Goal: Find specific page/section: Find specific page/section

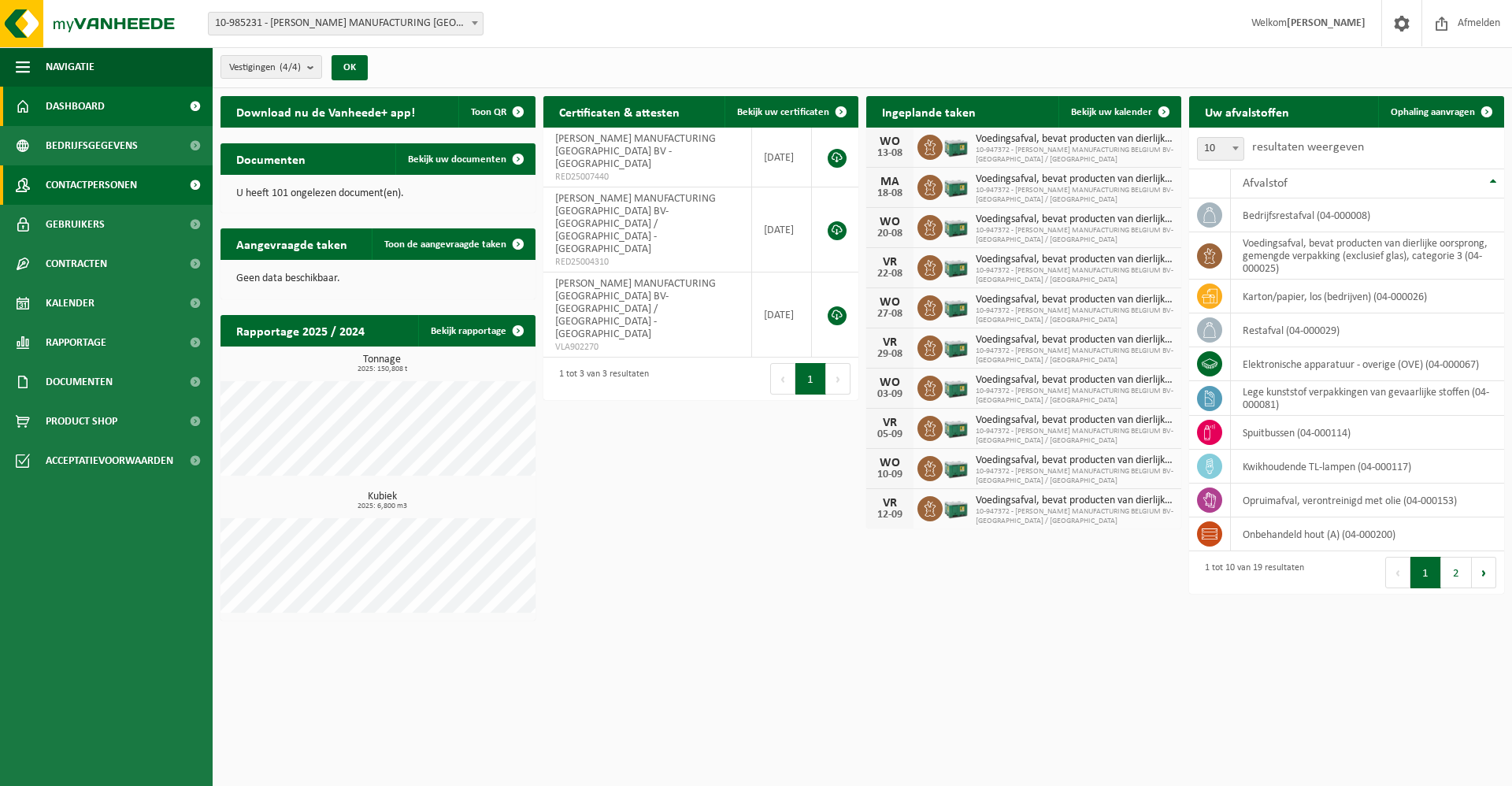
click at [72, 184] on span "Contactpersonen" at bounding box center [91, 185] width 92 height 39
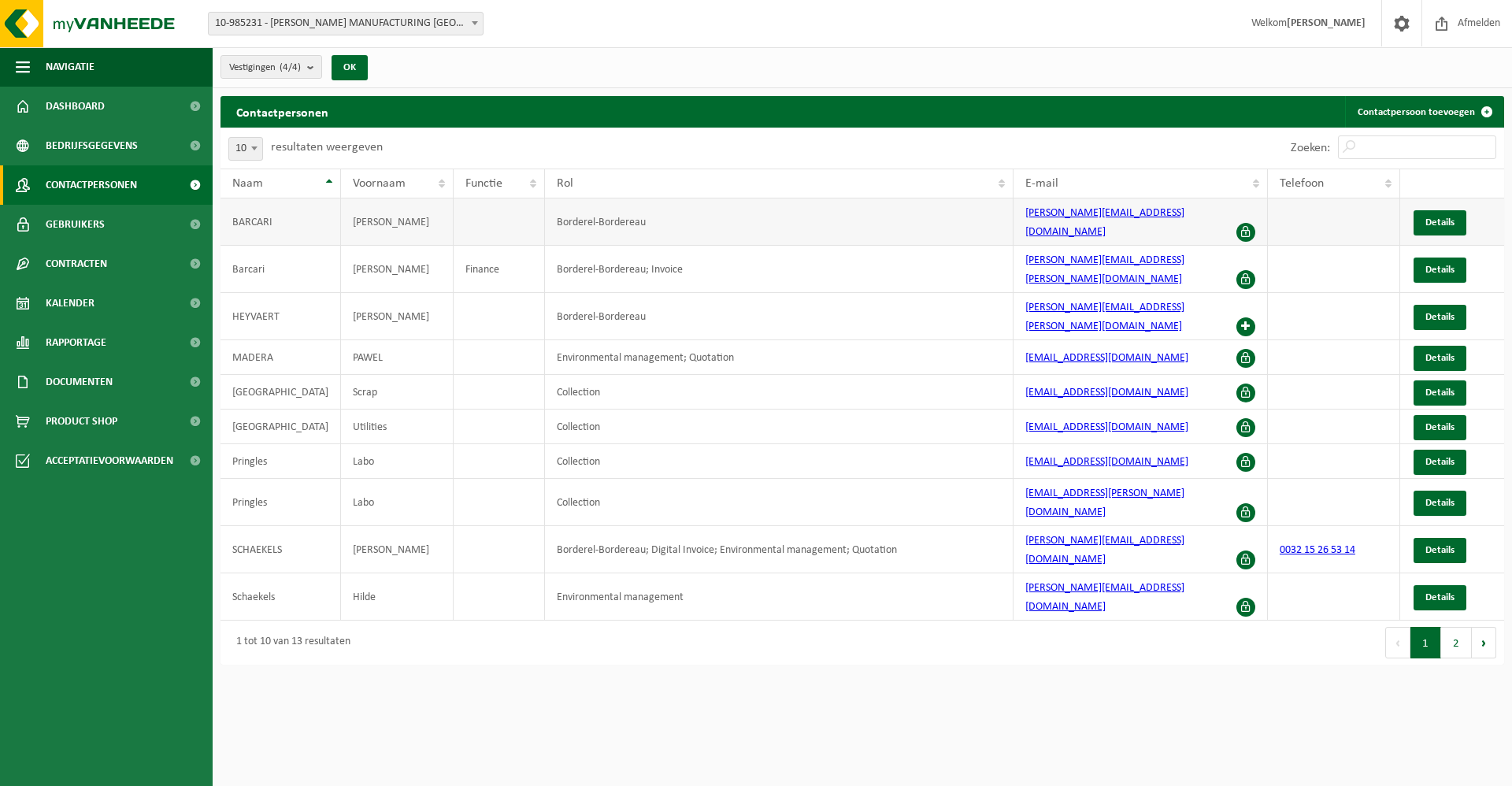
click at [1243, 223] on span at bounding box center [1245, 233] width 19 height 19
click at [1444, 217] on span "Details" at bounding box center [1440, 222] width 29 height 10
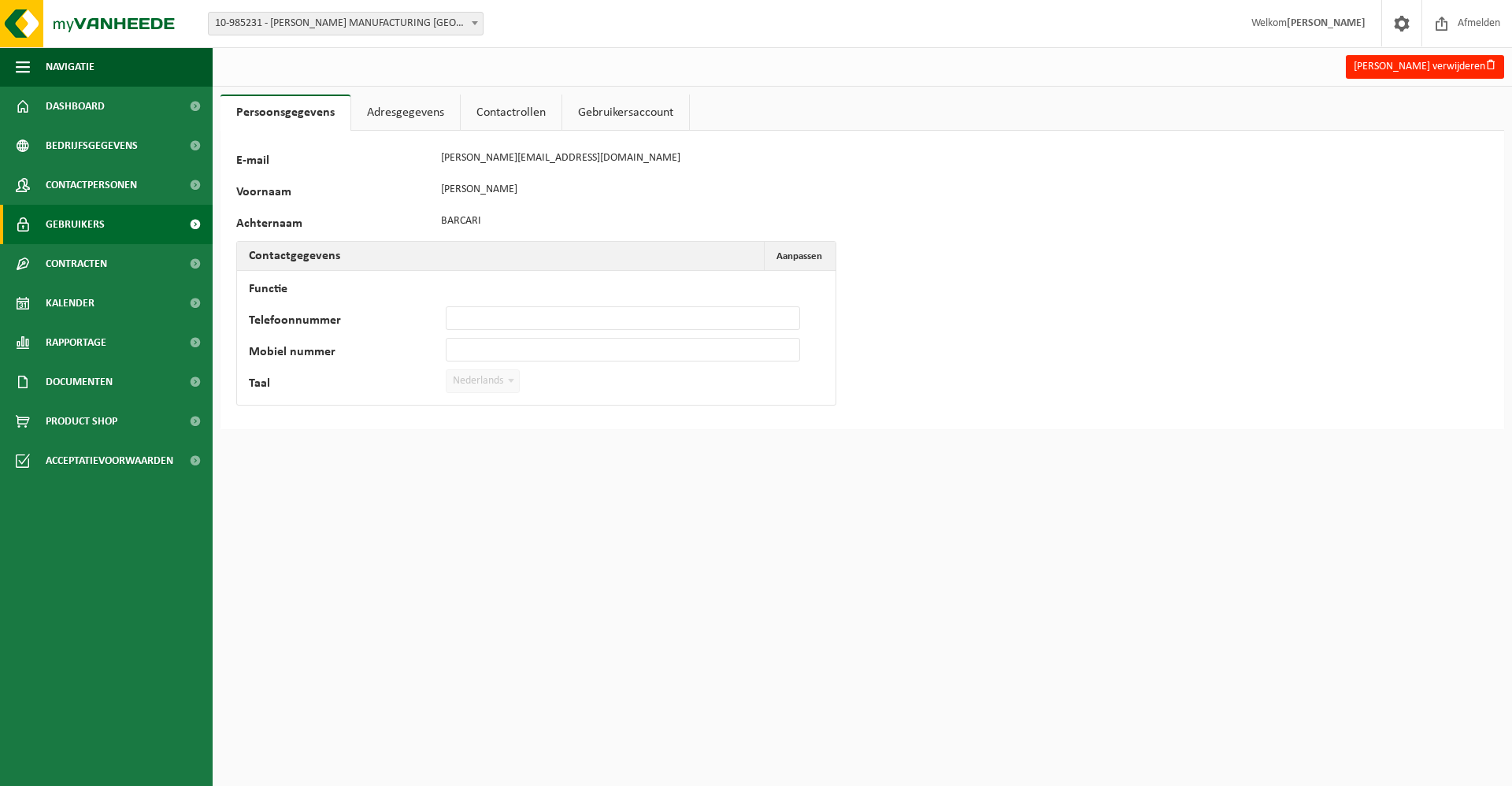
click at [101, 219] on span "Gebruikers" at bounding box center [75, 224] width 59 height 39
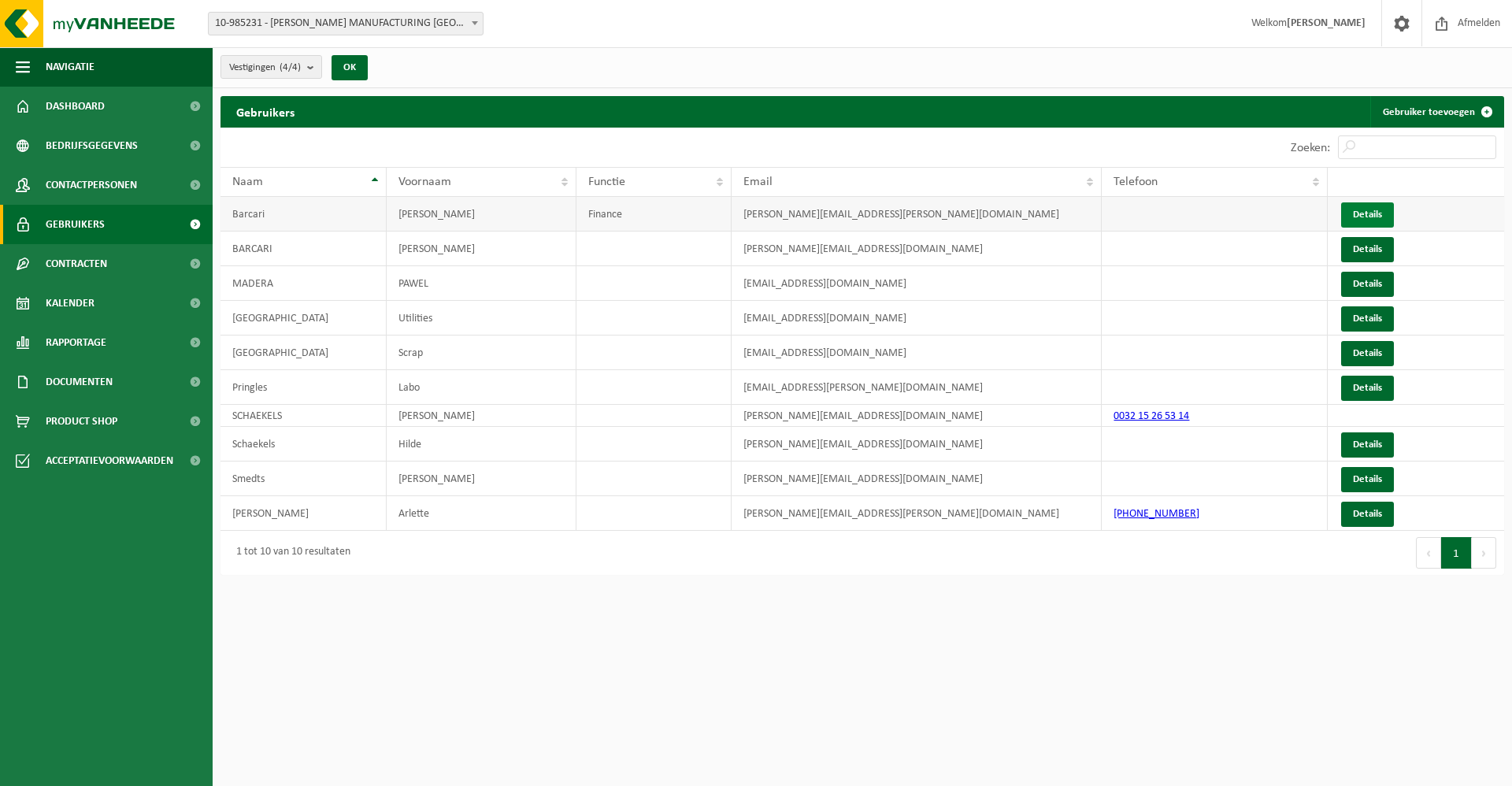
click at [1358, 211] on link "Details" at bounding box center [1367, 215] width 53 height 25
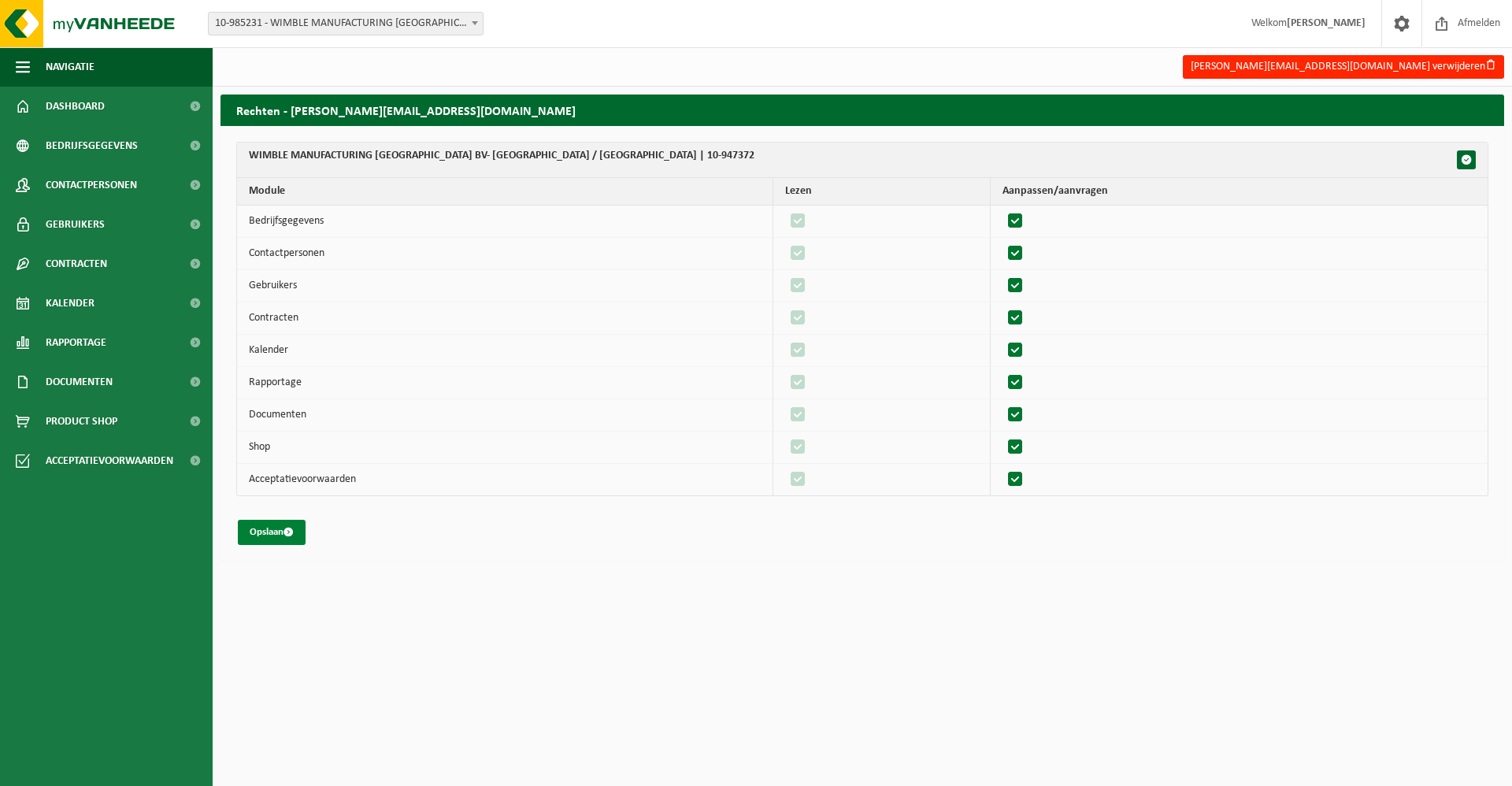
click at [287, 532] on span "submit" at bounding box center [288, 532] width 10 height 10
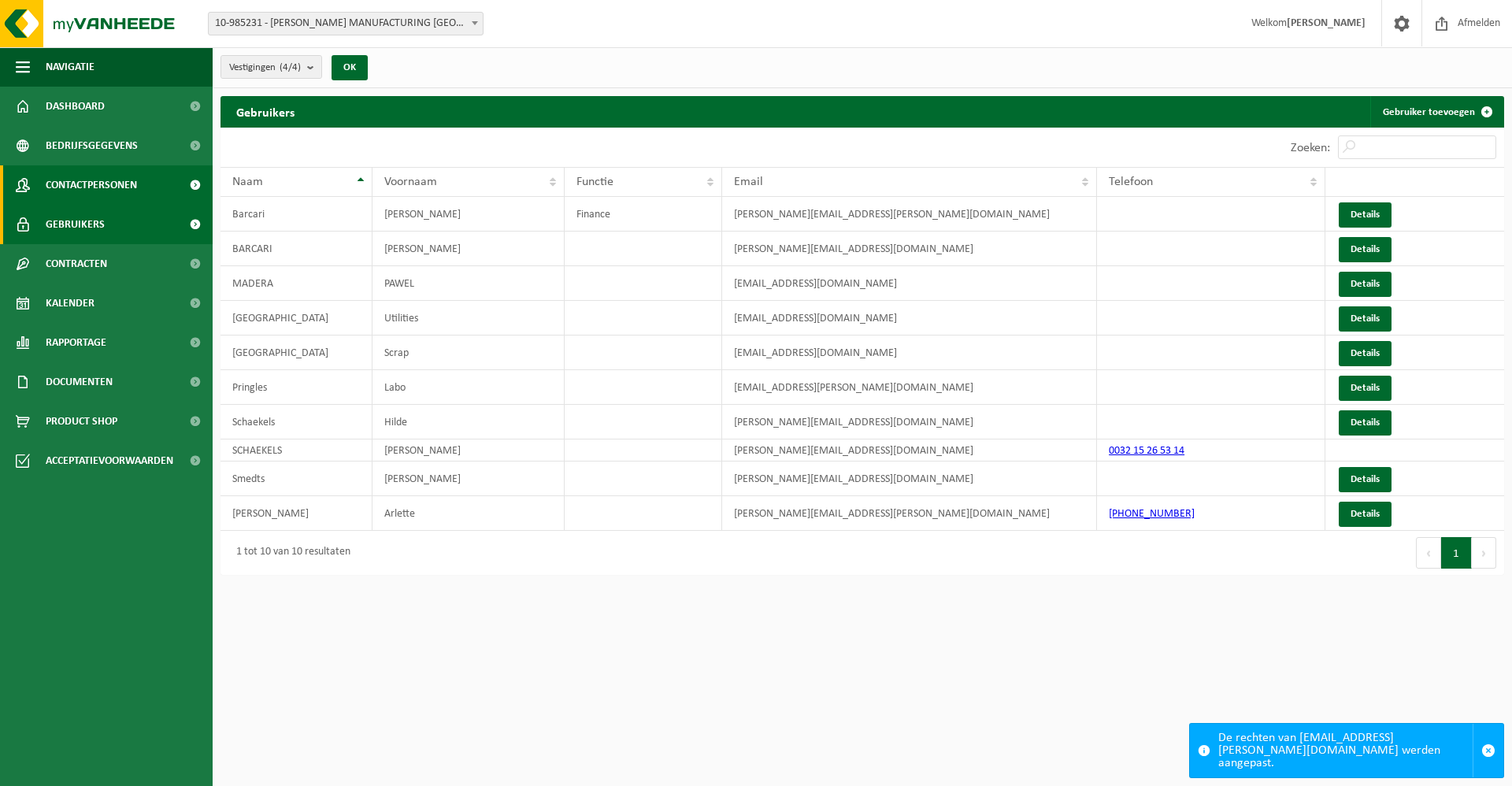
click at [137, 180] on span "Contactpersonen" at bounding box center [91, 185] width 92 height 39
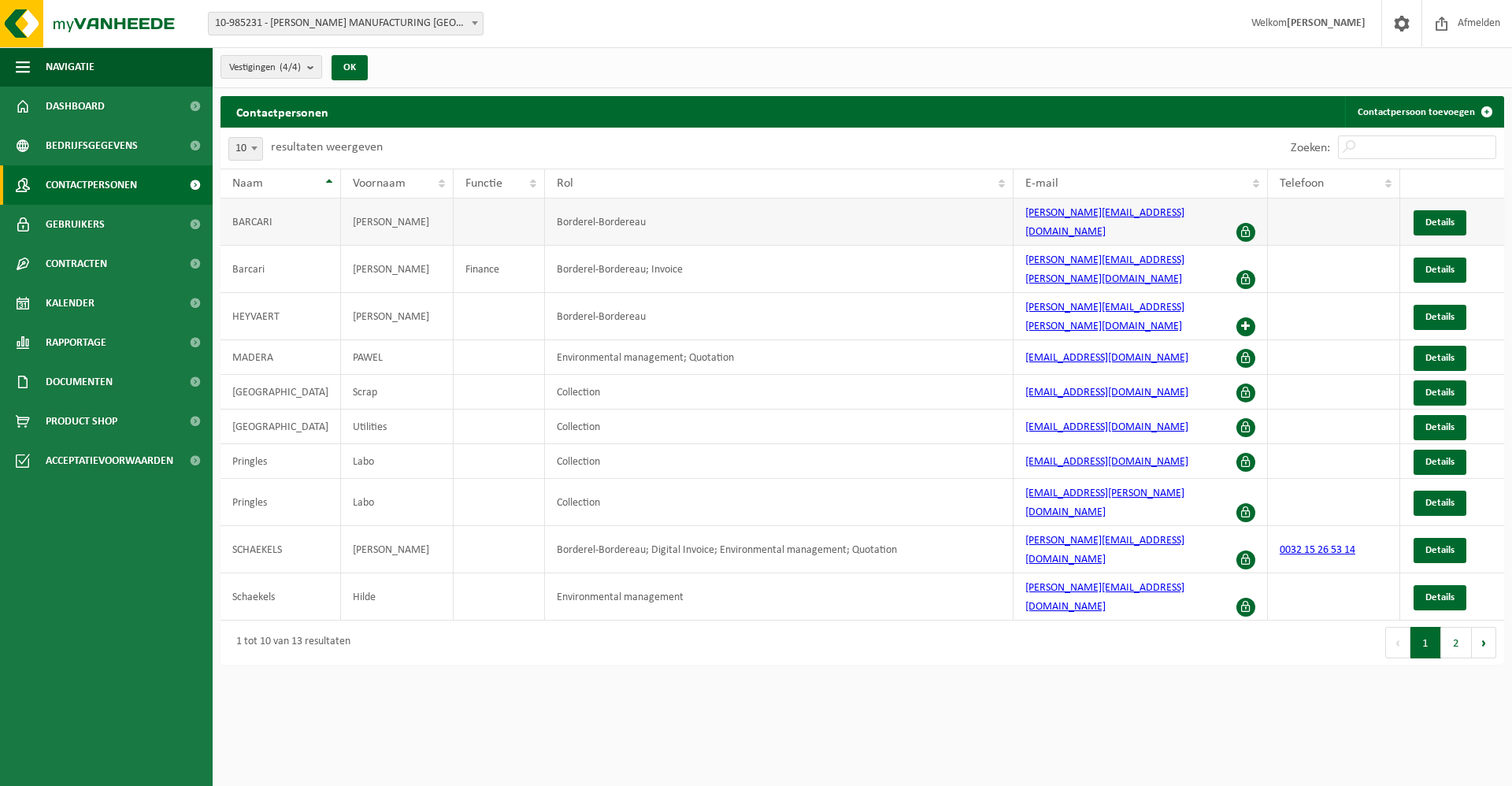
click at [1245, 223] on span at bounding box center [1245, 233] width 19 height 19
